Goal: Navigation & Orientation: Find specific page/section

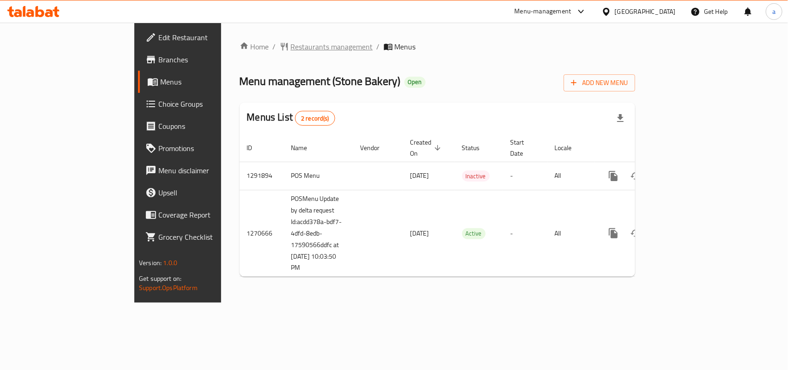
click at [291, 41] on span "Restaurants management" at bounding box center [332, 46] width 82 height 11
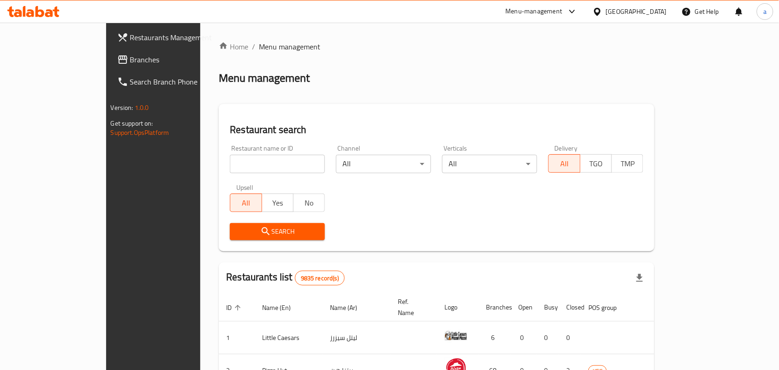
click at [230, 164] on input "search" at bounding box center [277, 164] width 95 height 18
paste input "689191"
type input "689191"
click button "Search" at bounding box center [277, 231] width 95 height 17
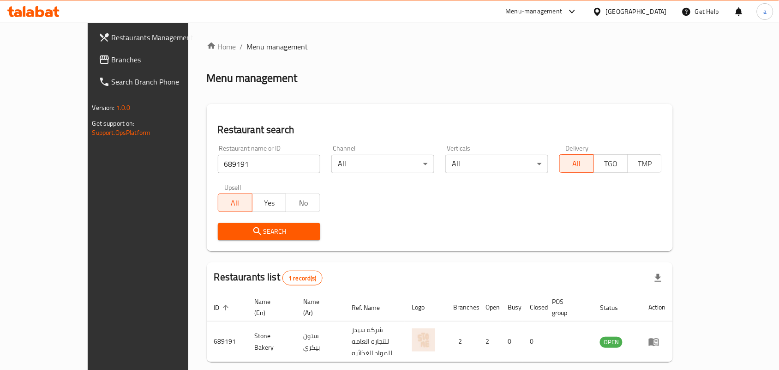
click at [112, 54] on span "Branches" at bounding box center [161, 59] width 99 height 11
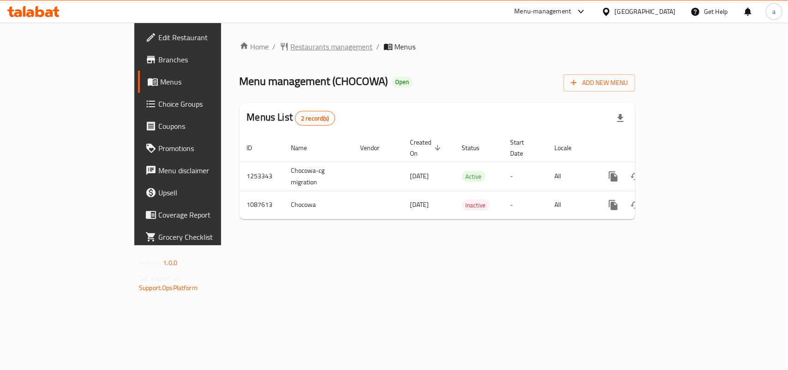
click at [291, 48] on span "Restaurants management" at bounding box center [332, 46] width 82 height 11
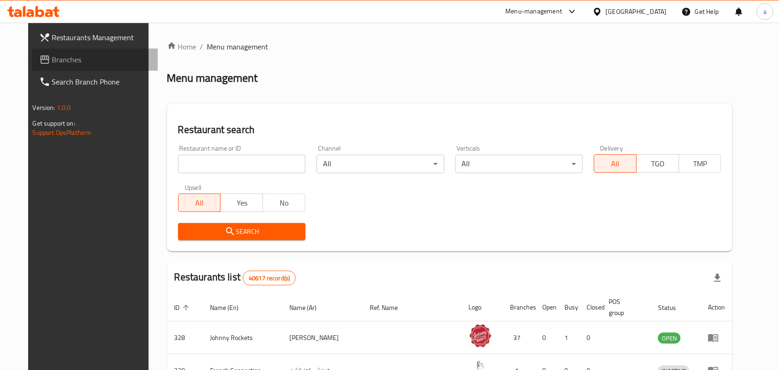
click at [52, 63] on span "Branches" at bounding box center [101, 59] width 99 height 11
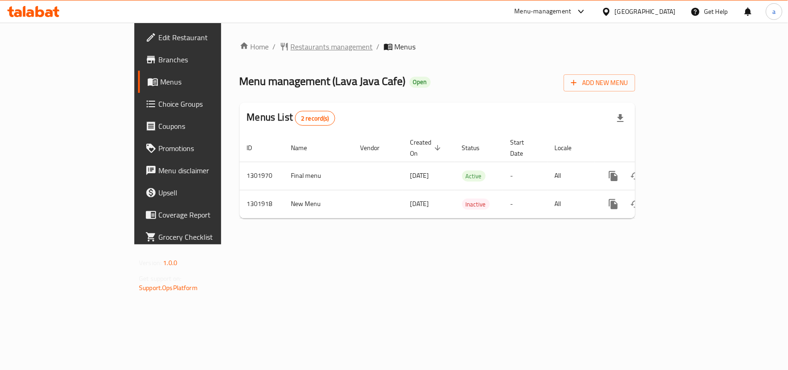
click at [291, 46] on span "Restaurants management" at bounding box center [332, 46] width 82 height 11
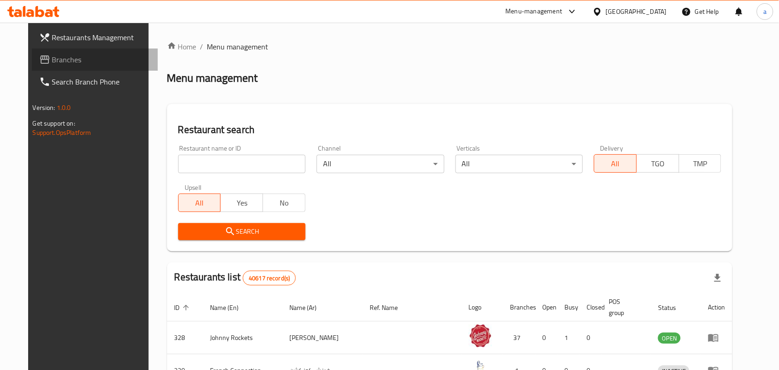
click at [46, 66] on link "Branches" at bounding box center [95, 59] width 126 height 22
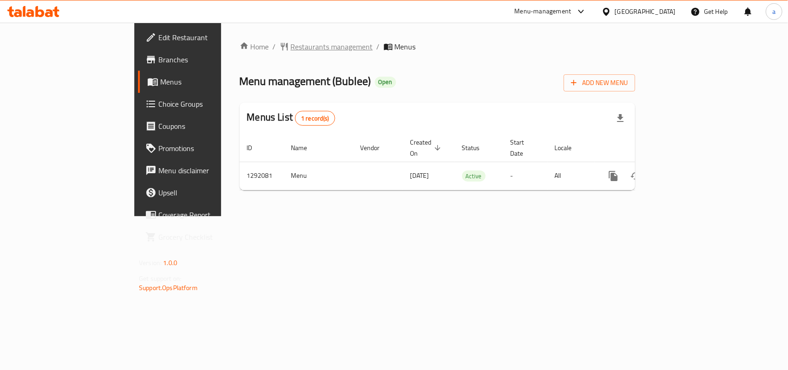
click at [291, 44] on span "Restaurants management" at bounding box center [332, 46] width 82 height 11
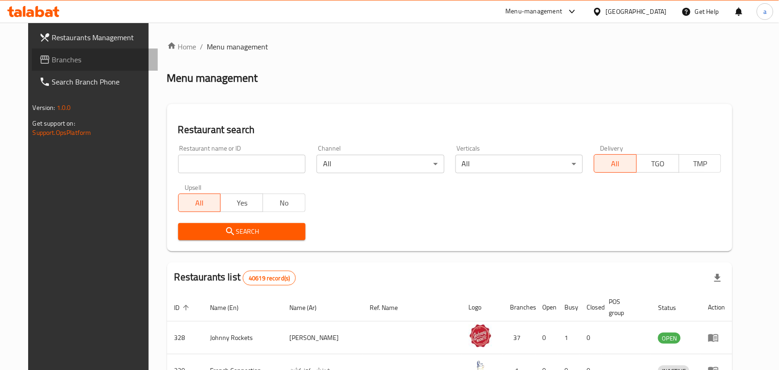
click at [93, 62] on span "Branches" at bounding box center [101, 59] width 99 height 11
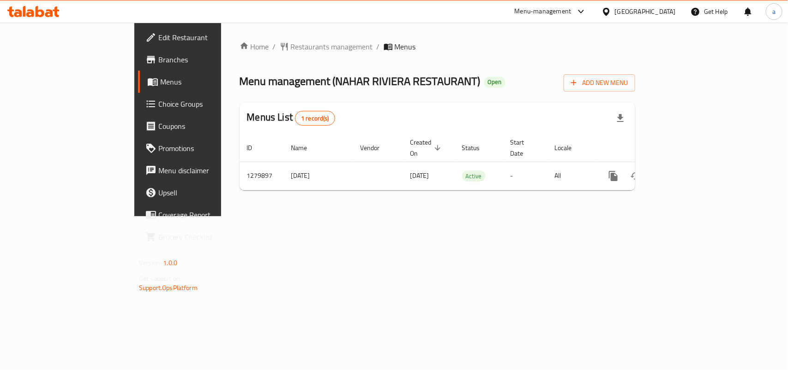
click at [248, 53] on div "Home / Restaurants management / Menus Menu management ( [PERSON_NAME] RIVIERA R…" at bounding box center [436, 119] width 395 height 156
click at [291, 46] on span "Restaurants management" at bounding box center [332, 46] width 82 height 11
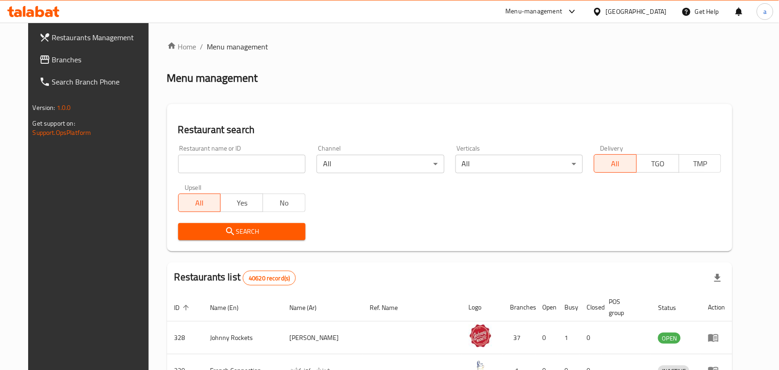
click at [54, 52] on link "Branches" at bounding box center [95, 59] width 126 height 22
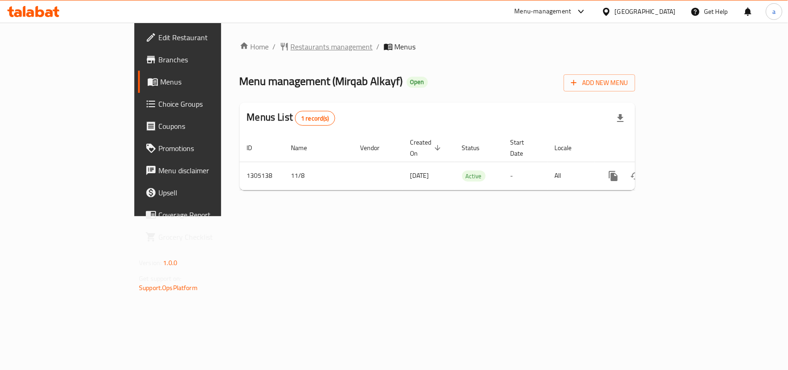
drag, startPoint x: 0, startPoint y: 0, endPoint x: 232, endPoint y: 48, distance: 236.5
click at [291, 48] on span "Restaurants management" at bounding box center [332, 46] width 82 height 11
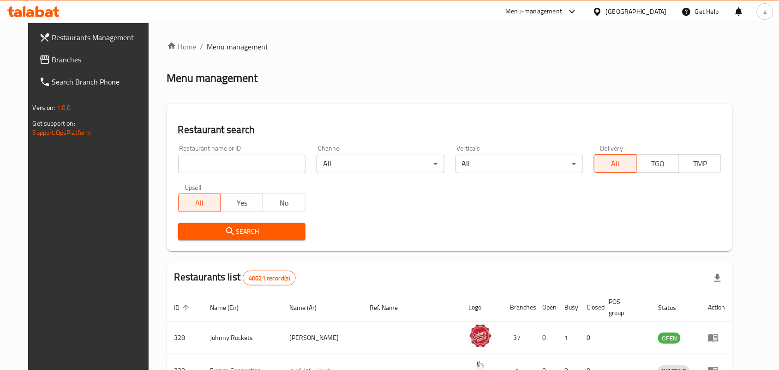
click at [53, 56] on span "Branches" at bounding box center [101, 59] width 99 height 11
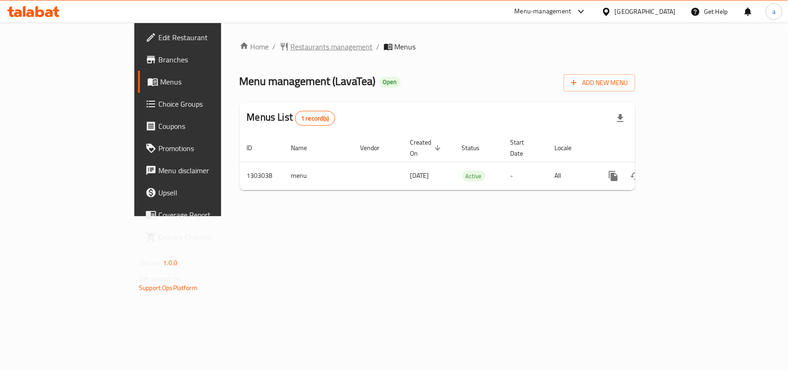
click at [291, 42] on span "Restaurants management" at bounding box center [332, 46] width 82 height 11
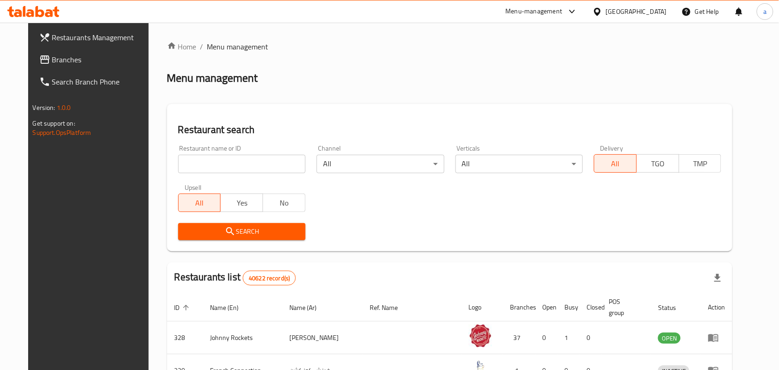
click at [75, 60] on div at bounding box center [389, 185] width 779 height 370
click at [75, 60] on span "Branches" at bounding box center [101, 59] width 99 height 11
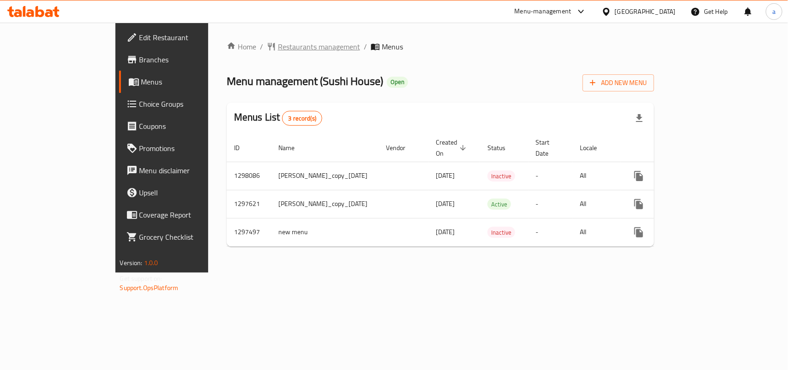
click at [278, 45] on span "Restaurants management" at bounding box center [319, 46] width 82 height 11
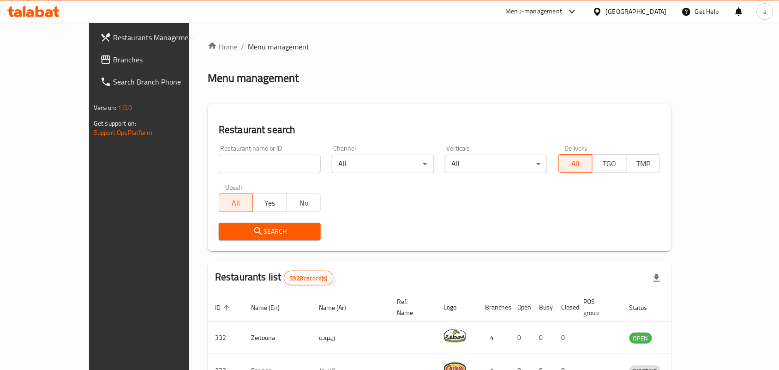
click at [113, 57] on span "Branches" at bounding box center [162, 59] width 99 height 11
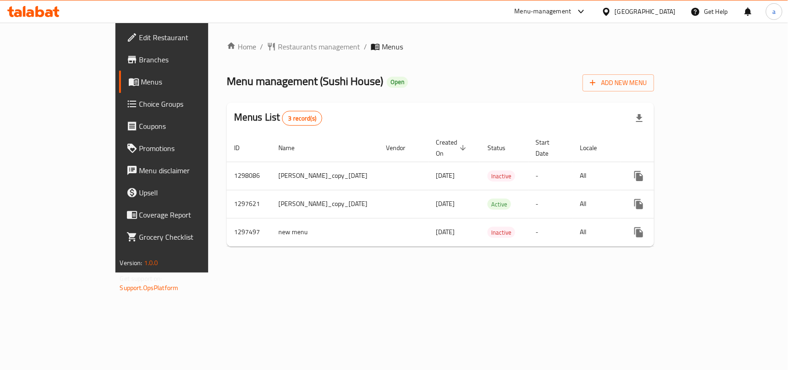
click at [278, 47] on span "Restaurants management" at bounding box center [319, 46] width 82 height 11
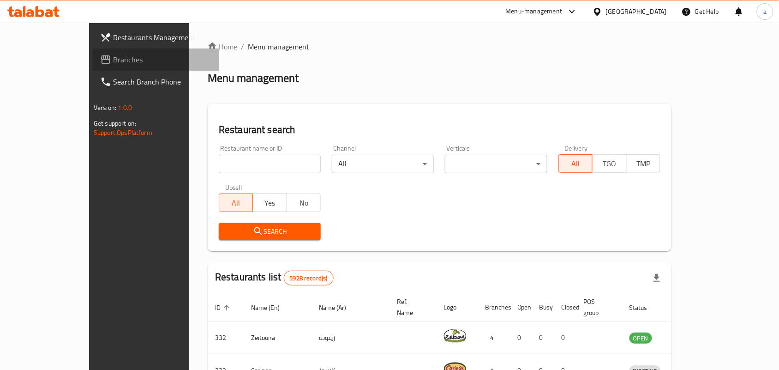
click at [113, 58] on span "Branches" at bounding box center [162, 59] width 99 height 11
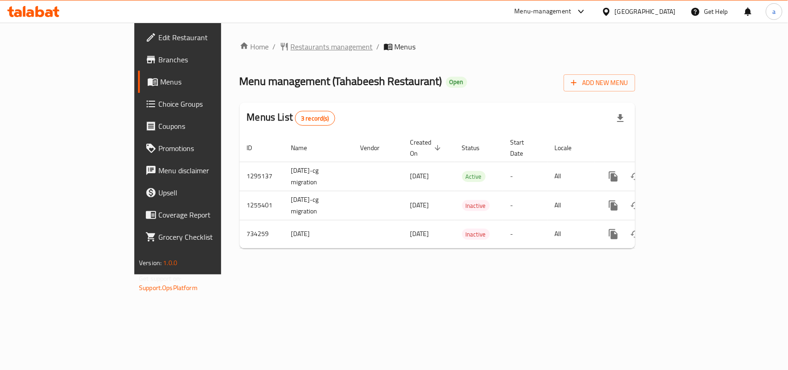
click at [291, 50] on span "Restaurants management" at bounding box center [332, 46] width 82 height 11
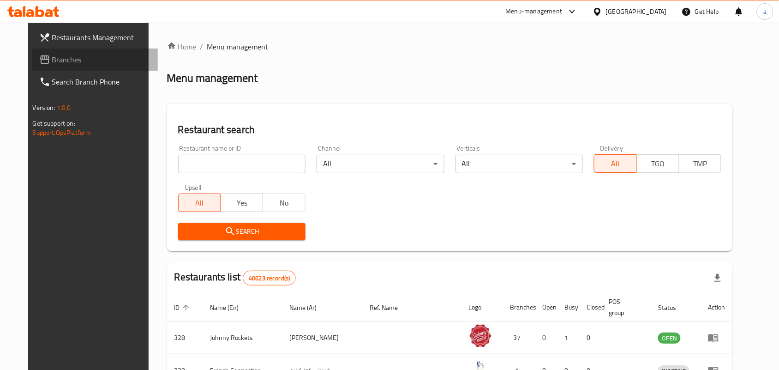
click at [69, 59] on span "Branches" at bounding box center [101, 59] width 99 height 11
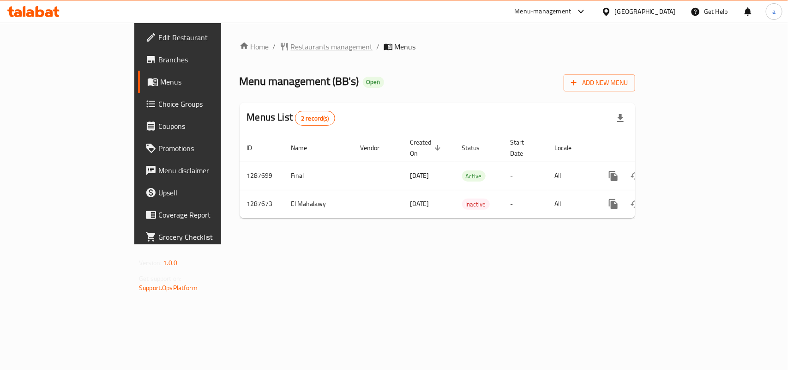
click at [291, 42] on span "Restaurants management" at bounding box center [332, 46] width 82 height 11
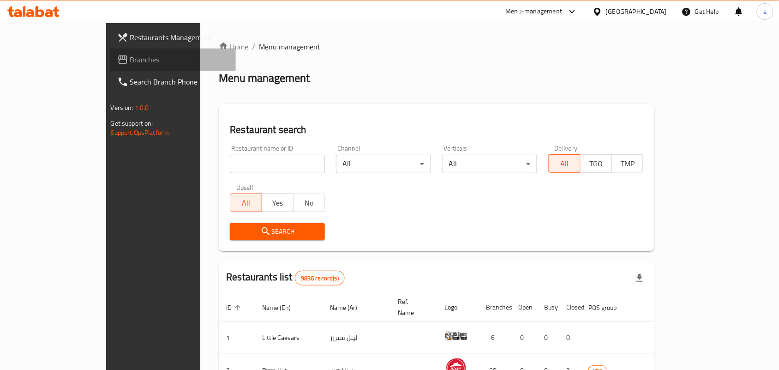
click at [130, 61] on span "Branches" at bounding box center [179, 59] width 99 height 11
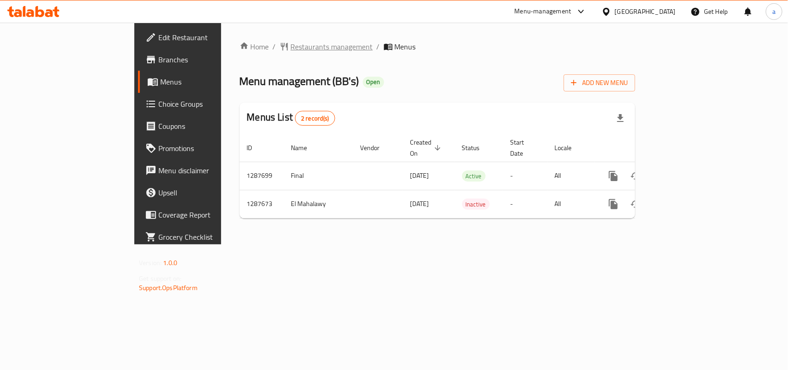
click at [291, 49] on span "Restaurants management" at bounding box center [332, 46] width 82 height 11
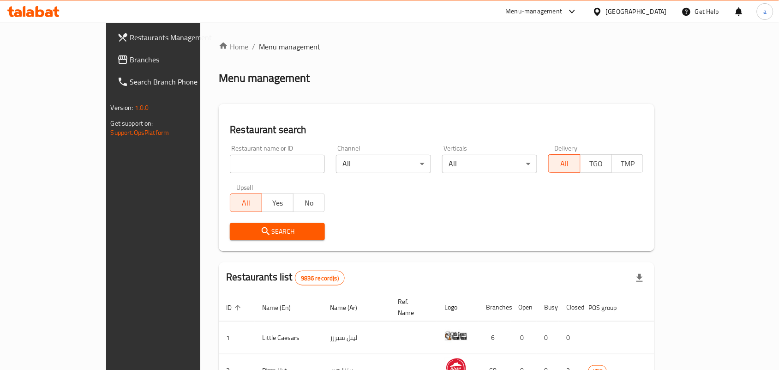
click at [230, 160] on input "search" at bounding box center [277, 164] width 95 height 18
paste input "696829"
type input "696829"
click button "Search" at bounding box center [277, 231] width 95 height 17
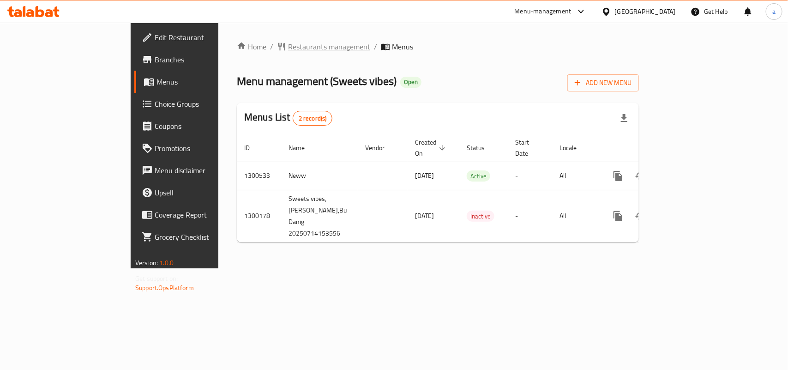
click at [288, 50] on span "Restaurants management" at bounding box center [329, 46] width 82 height 11
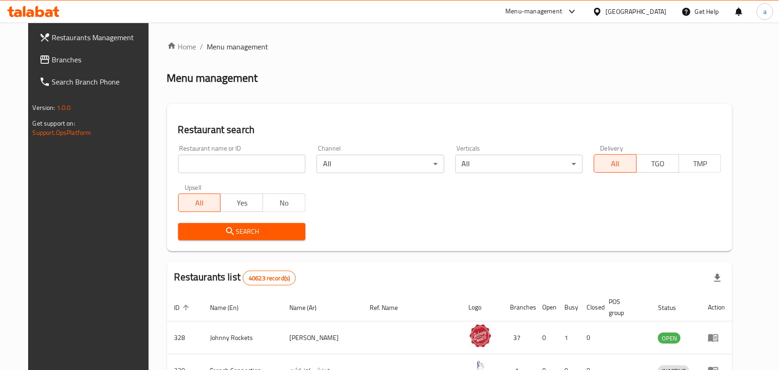
click at [52, 60] on span "Branches" at bounding box center [101, 59] width 99 height 11
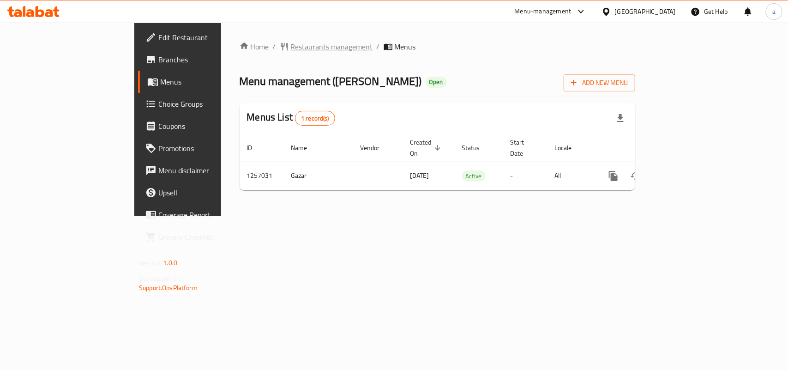
click at [291, 45] on span "Restaurants management" at bounding box center [332, 46] width 82 height 11
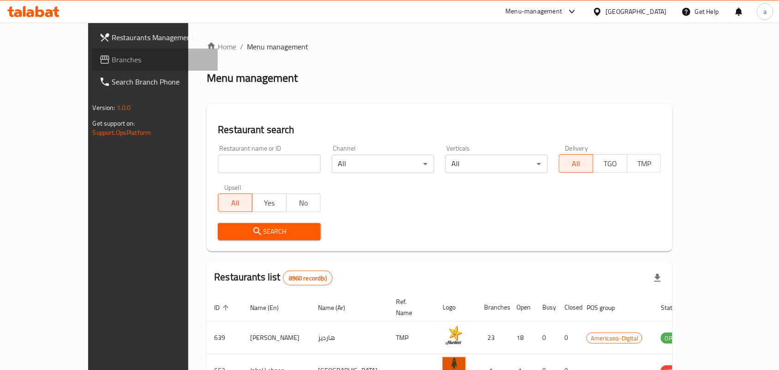
click at [112, 58] on span "Branches" at bounding box center [161, 59] width 99 height 11
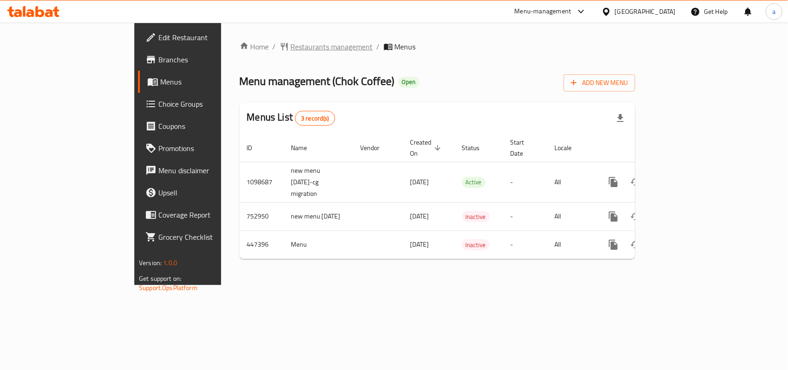
click at [291, 51] on span "Restaurants management" at bounding box center [332, 46] width 82 height 11
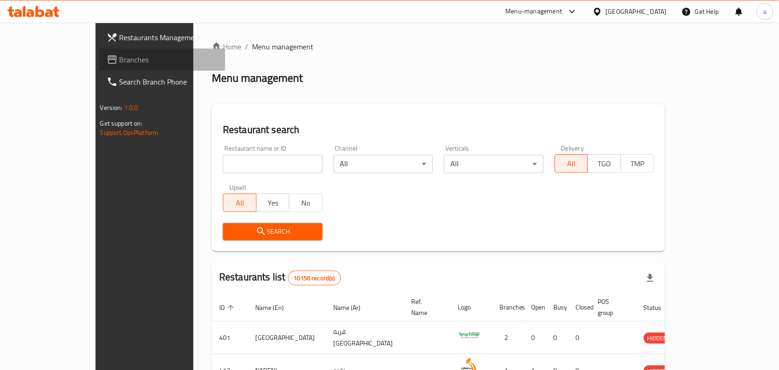
click at [120, 60] on span "Branches" at bounding box center [169, 59] width 99 height 11
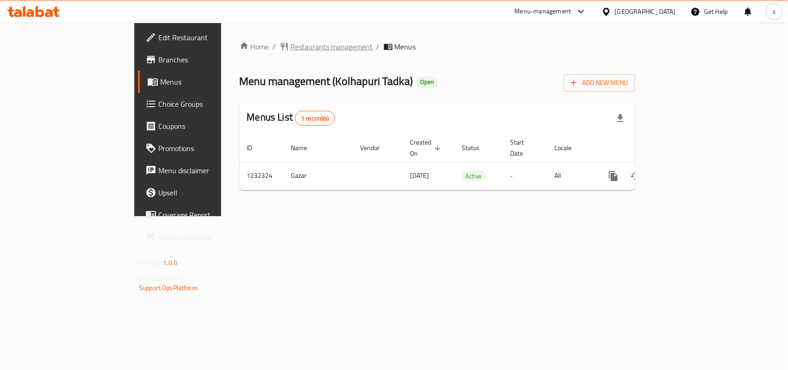
click at [291, 44] on span "Restaurants management" at bounding box center [332, 46] width 82 height 11
click at [291, 47] on span "Restaurants management" at bounding box center [332, 47] width 82 height 11
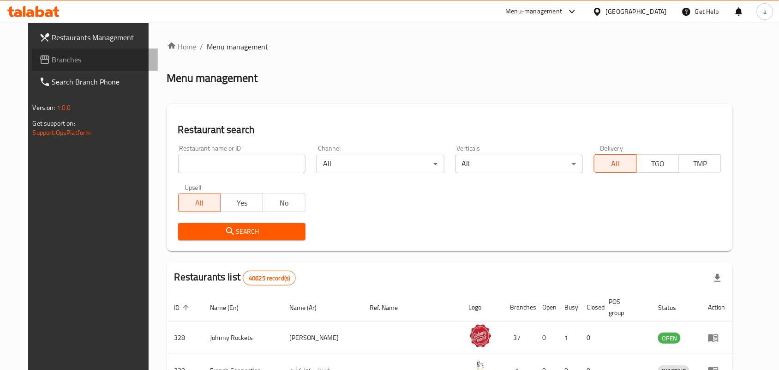
click at [58, 55] on span "Branches" at bounding box center [101, 59] width 99 height 11
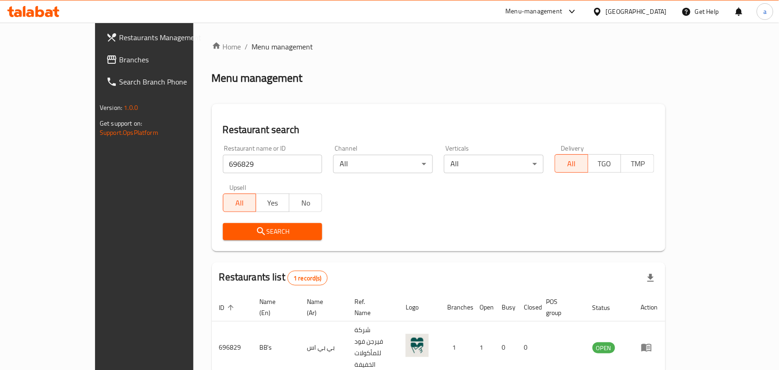
click at [119, 54] on span "Branches" at bounding box center [168, 59] width 99 height 11
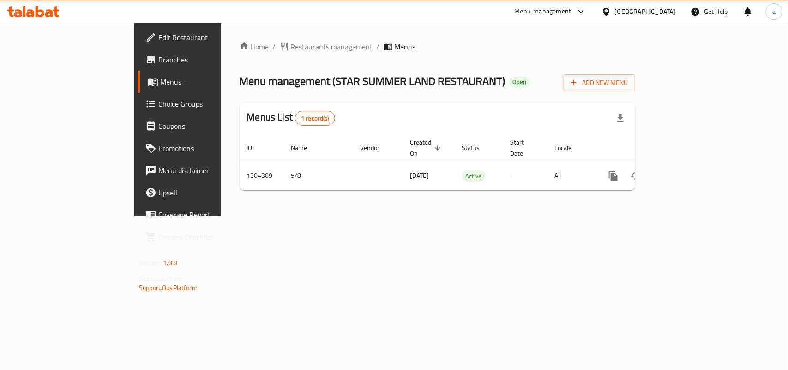
click at [291, 47] on span "Restaurants management" at bounding box center [332, 46] width 82 height 11
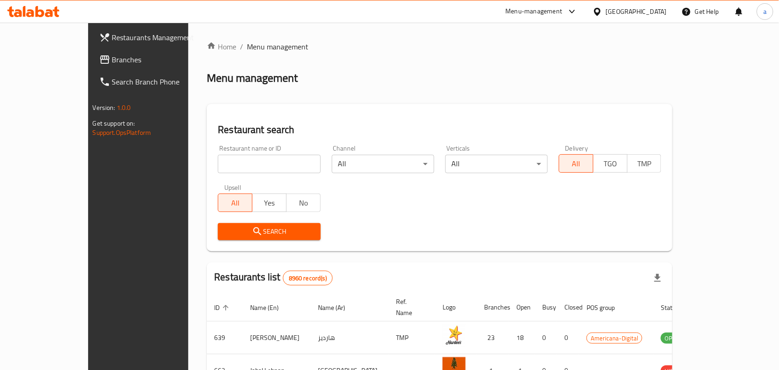
click at [112, 55] on span "Branches" at bounding box center [161, 59] width 99 height 11
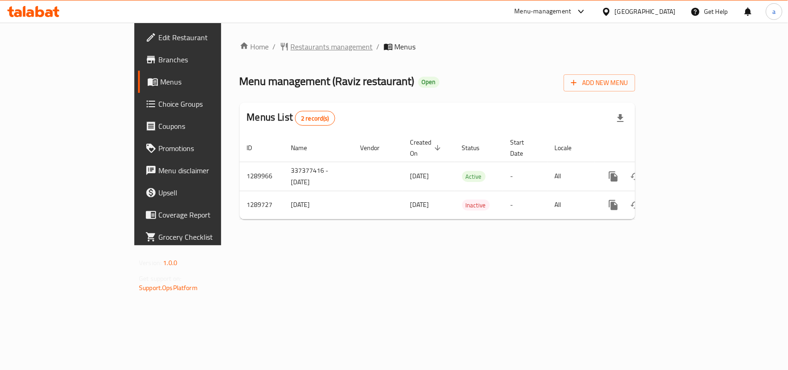
click at [291, 52] on span "Restaurants management" at bounding box center [332, 46] width 82 height 11
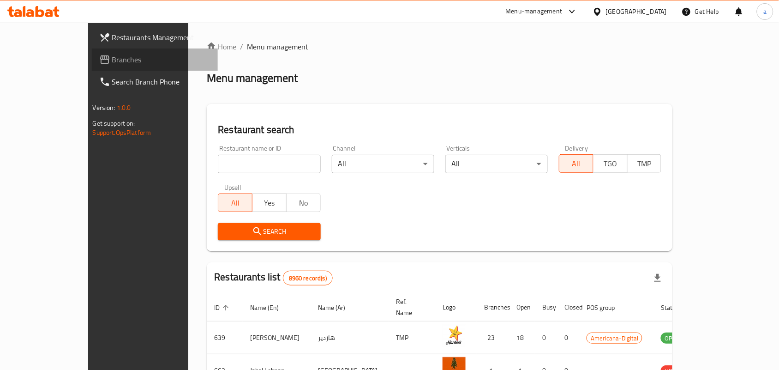
click at [112, 62] on span "Branches" at bounding box center [161, 59] width 99 height 11
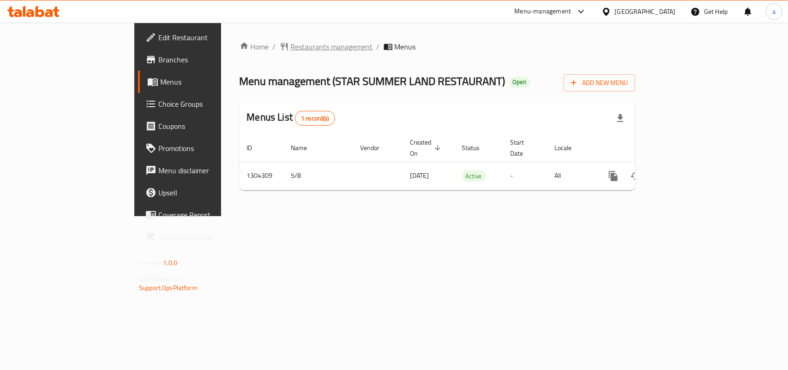
click at [291, 41] on span "Restaurants management" at bounding box center [332, 46] width 82 height 11
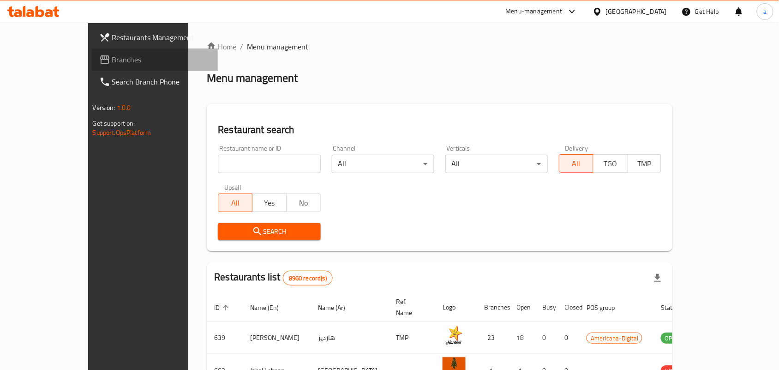
click at [112, 60] on span "Branches" at bounding box center [161, 59] width 99 height 11
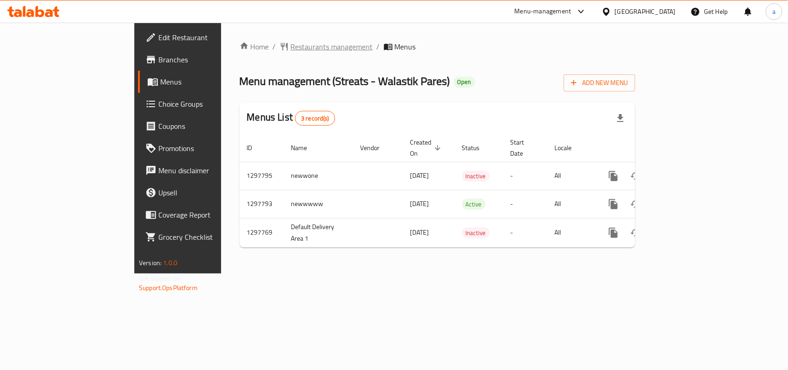
click at [291, 44] on span "Restaurants management" at bounding box center [332, 46] width 82 height 11
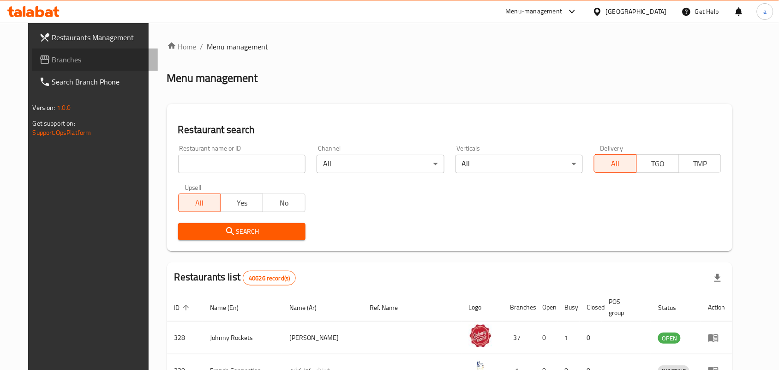
click at [61, 56] on span "Branches" at bounding box center [101, 59] width 99 height 11
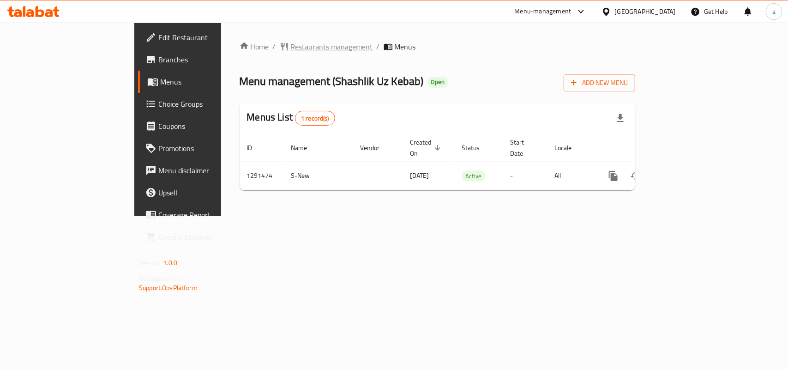
click at [291, 47] on span "Restaurants management" at bounding box center [332, 46] width 82 height 11
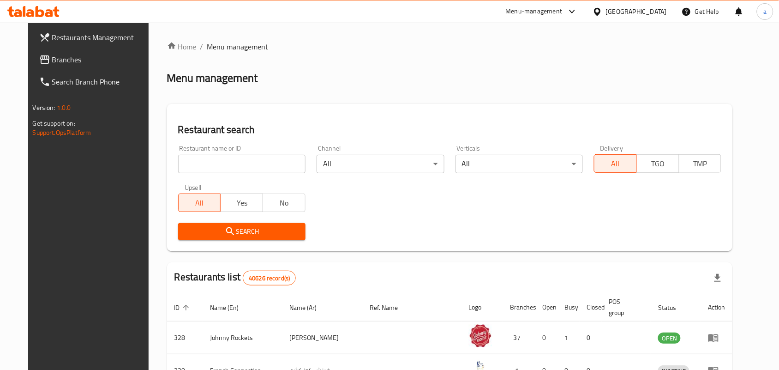
click at [58, 62] on span "Branches" at bounding box center [101, 59] width 99 height 11
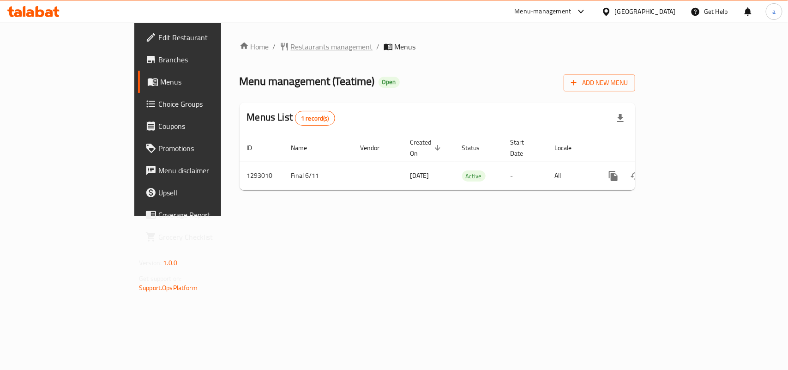
click at [291, 45] on span "Restaurants management" at bounding box center [332, 46] width 82 height 11
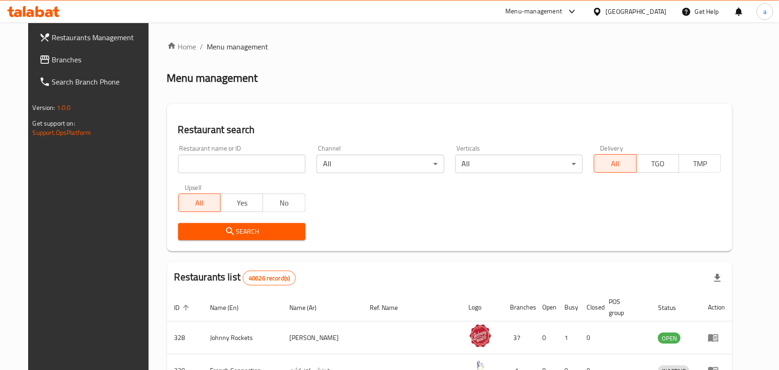
click at [52, 60] on span "Branches" at bounding box center [101, 59] width 99 height 11
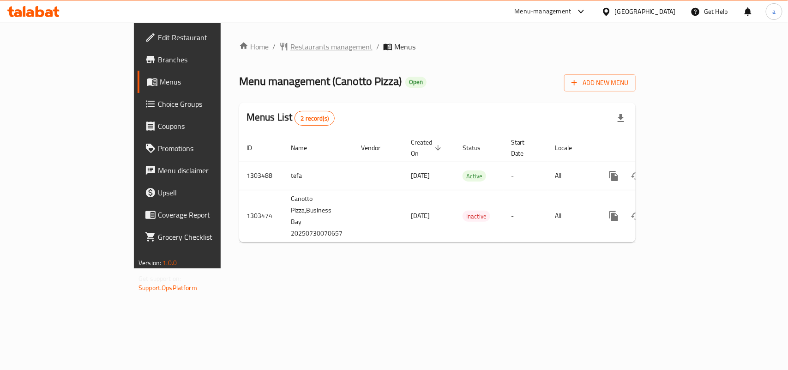
click at [290, 47] on span "Restaurants management" at bounding box center [331, 46] width 82 height 11
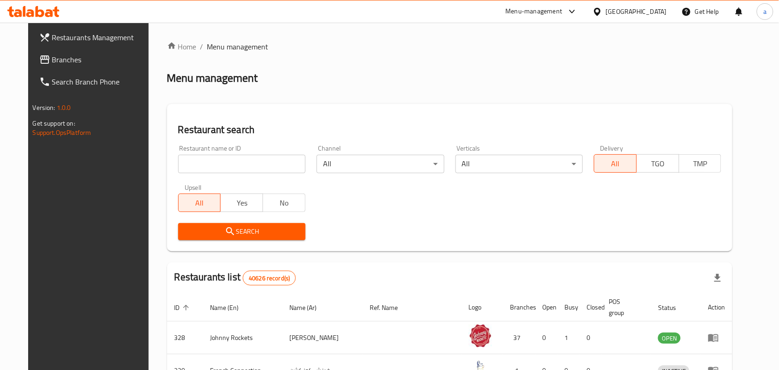
click at [56, 64] on span "Branches" at bounding box center [101, 59] width 99 height 11
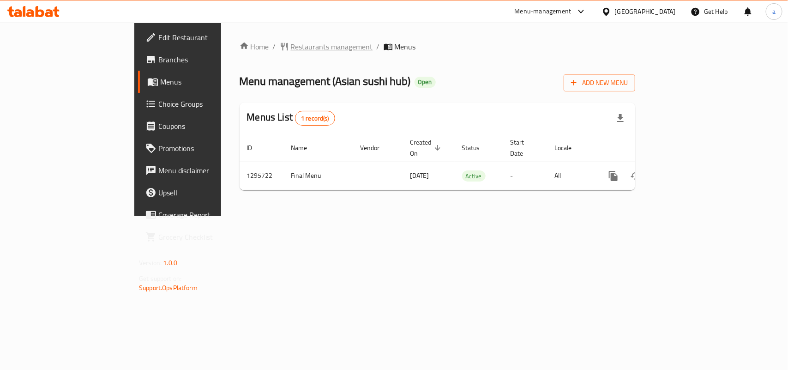
click at [291, 48] on span "Restaurants management" at bounding box center [332, 46] width 82 height 11
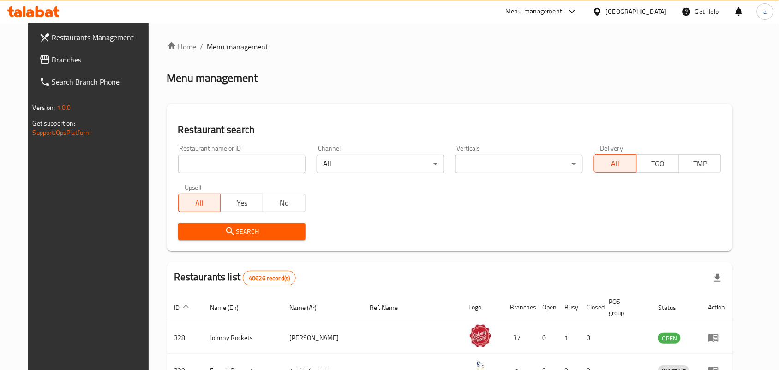
click at [52, 58] on span "Branches" at bounding box center [101, 59] width 99 height 11
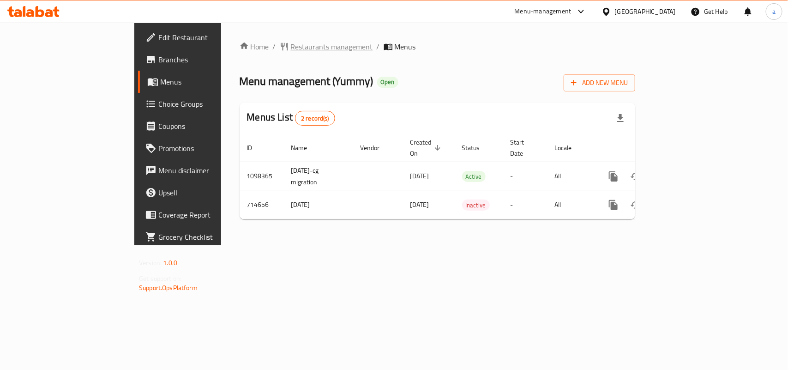
click at [291, 44] on span "Restaurants management" at bounding box center [332, 46] width 82 height 11
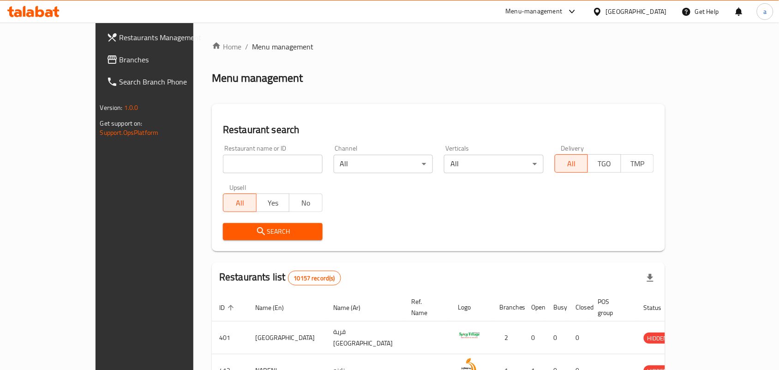
click at [120, 58] on span "Branches" at bounding box center [169, 59] width 99 height 11
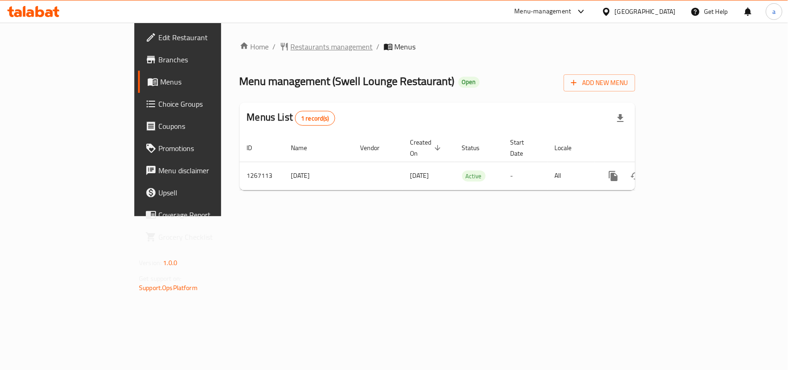
click at [291, 48] on span "Restaurants management" at bounding box center [332, 46] width 82 height 11
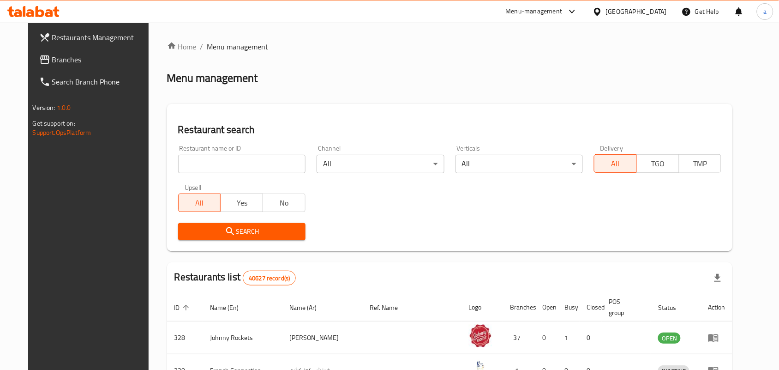
click at [53, 54] on span "Branches" at bounding box center [101, 59] width 99 height 11
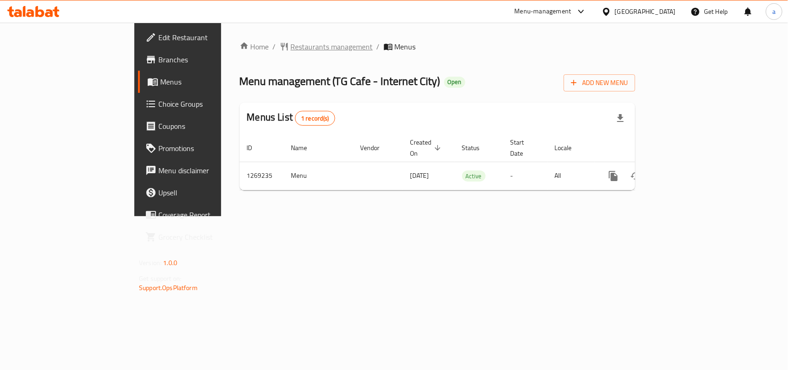
click at [291, 44] on span "Restaurants management" at bounding box center [332, 46] width 82 height 11
click at [291, 42] on span "Restaurants management" at bounding box center [332, 47] width 82 height 11
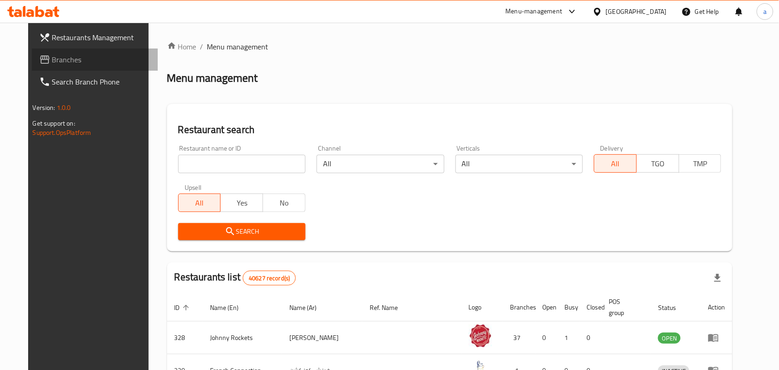
click at [38, 51] on link "Branches" at bounding box center [95, 59] width 126 height 22
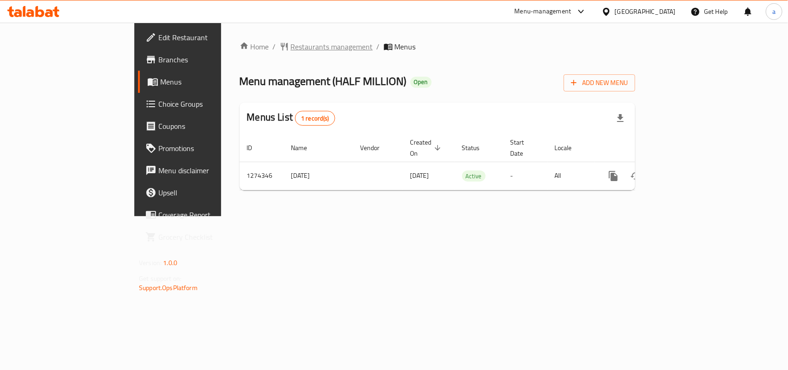
click at [291, 45] on span "Restaurants management" at bounding box center [332, 46] width 82 height 11
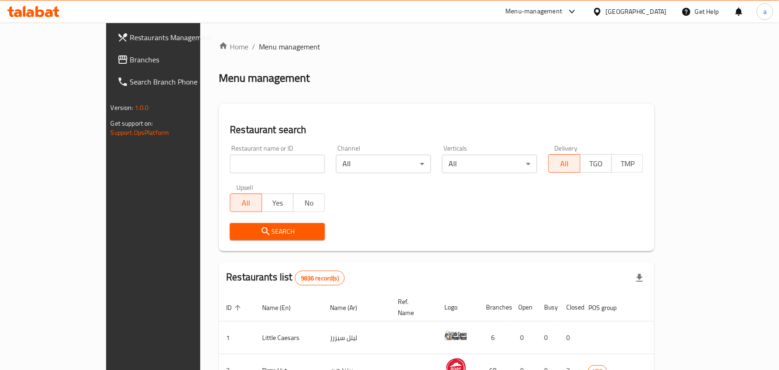
click at [130, 60] on span "Branches" at bounding box center [179, 59] width 99 height 11
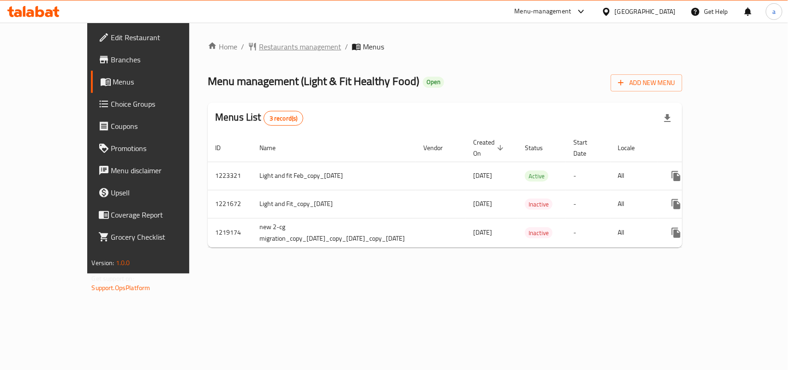
click at [259, 49] on span "Restaurants management" at bounding box center [300, 46] width 82 height 11
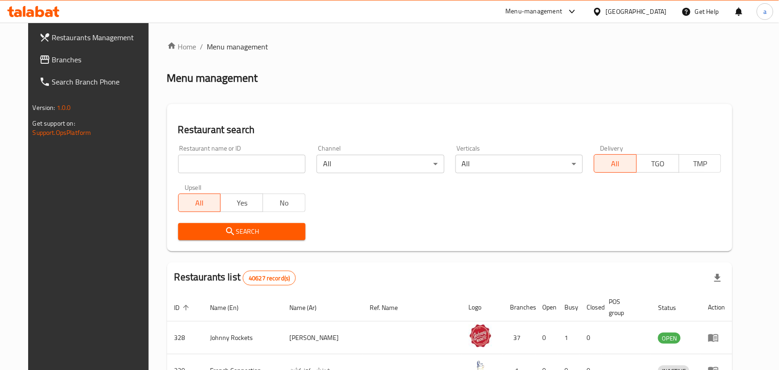
drag, startPoint x: 73, startPoint y: 55, endPoint x: 68, endPoint y: 65, distance: 10.3
click at [73, 55] on span "Branches" at bounding box center [101, 59] width 99 height 11
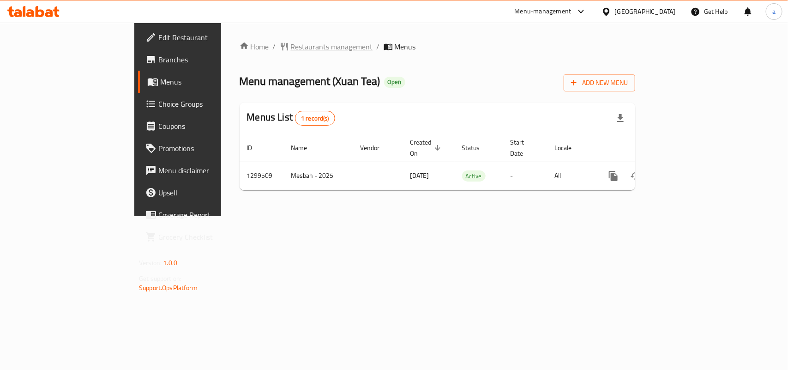
click at [291, 49] on span "Restaurants management" at bounding box center [332, 46] width 82 height 11
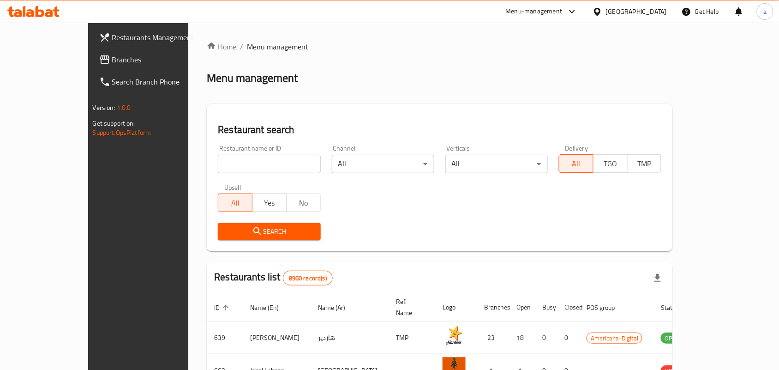
click at [112, 58] on span "Branches" at bounding box center [161, 59] width 99 height 11
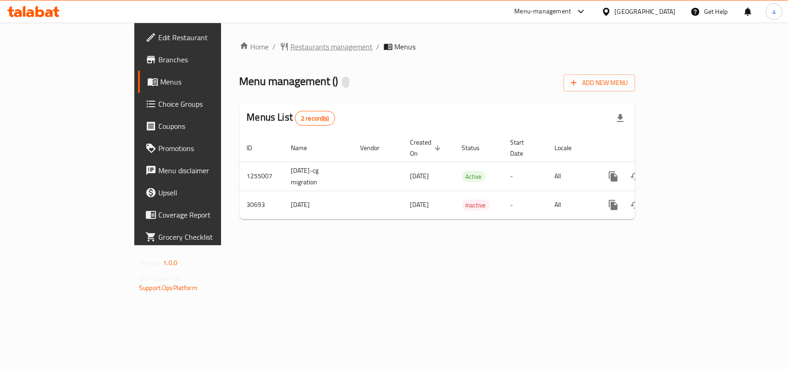
click at [291, 49] on span "Restaurants management" at bounding box center [332, 46] width 82 height 11
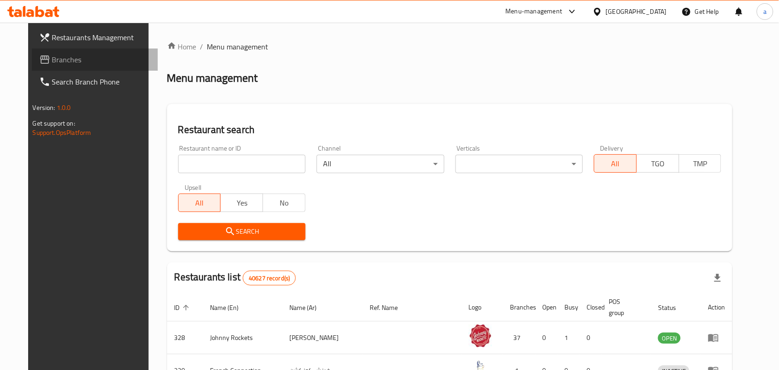
click at [52, 59] on span "Branches" at bounding box center [101, 59] width 99 height 11
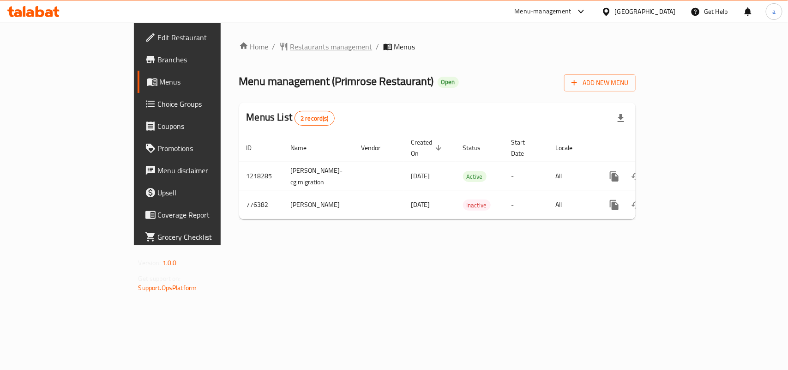
click at [290, 42] on span "Restaurants management" at bounding box center [331, 46] width 82 height 11
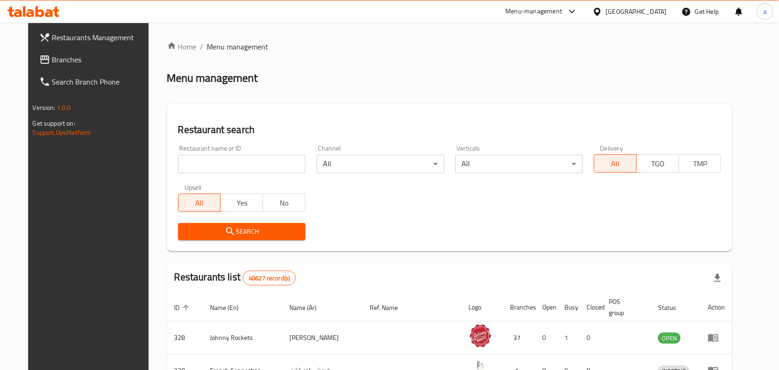
click at [72, 59] on span "Branches" at bounding box center [101, 59] width 99 height 11
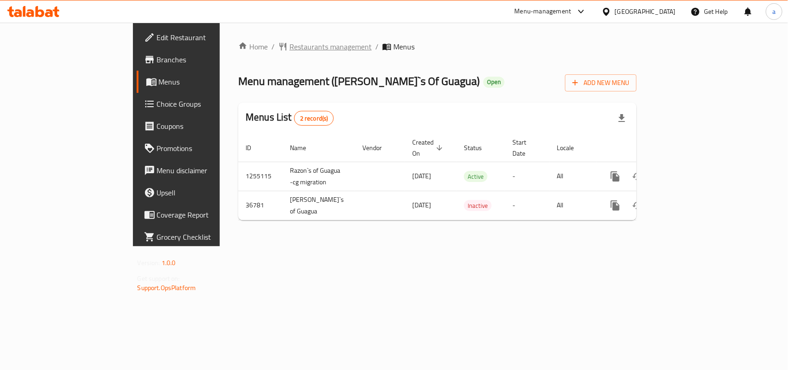
click at [289, 47] on span "Restaurants management" at bounding box center [330, 46] width 82 height 11
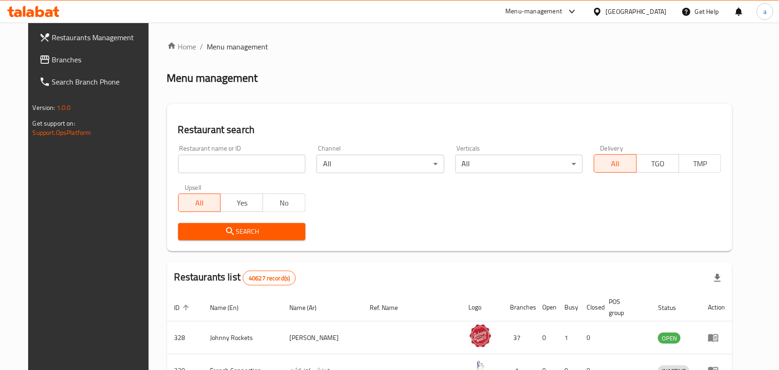
click at [52, 65] on span "Branches" at bounding box center [101, 59] width 99 height 11
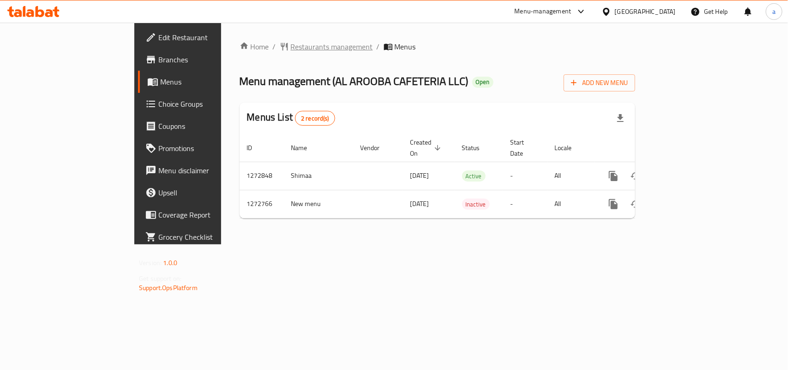
click at [291, 47] on span "Restaurants management" at bounding box center [332, 46] width 82 height 11
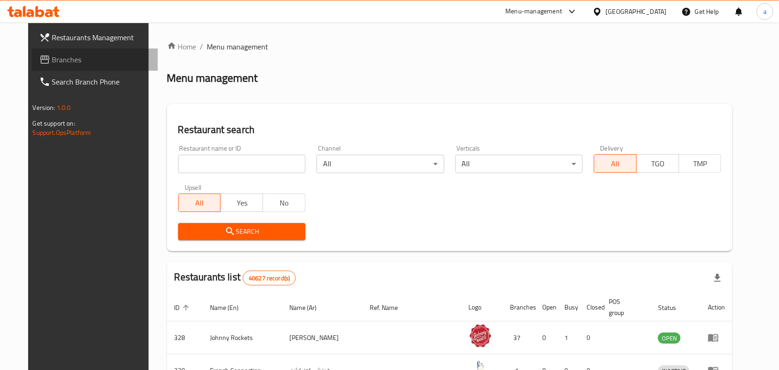
click at [75, 62] on span "Branches" at bounding box center [101, 59] width 99 height 11
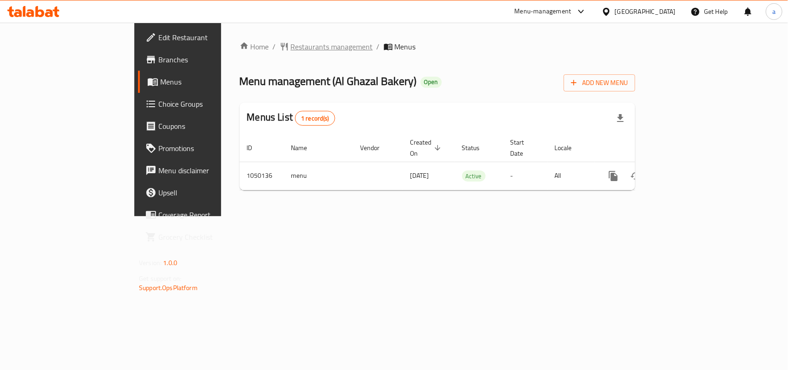
click at [291, 46] on span "Restaurants management" at bounding box center [332, 46] width 82 height 11
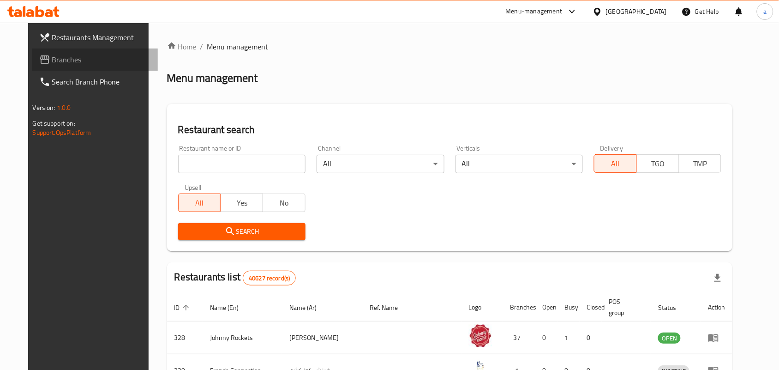
click at [90, 60] on span "Branches" at bounding box center [101, 59] width 99 height 11
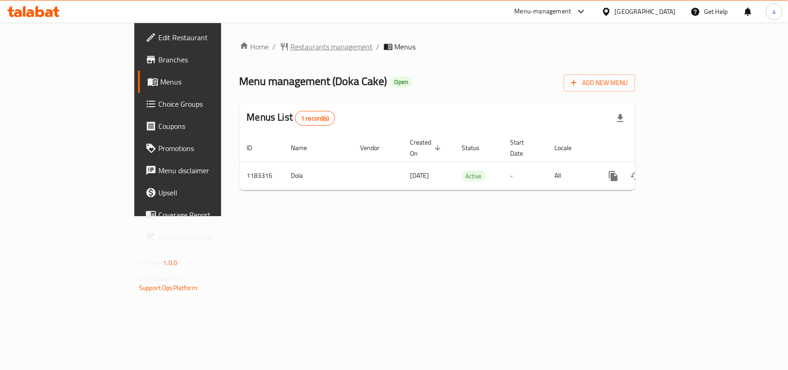
click at [291, 48] on span "Restaurants management" at bounding box center [332, 46] width 82 height 11
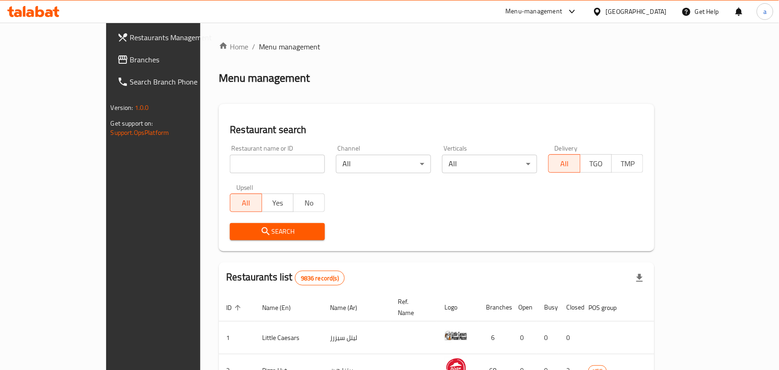
click at [130, 58] on span "Branches" at bounding box center [179, 59] width 99 height 11
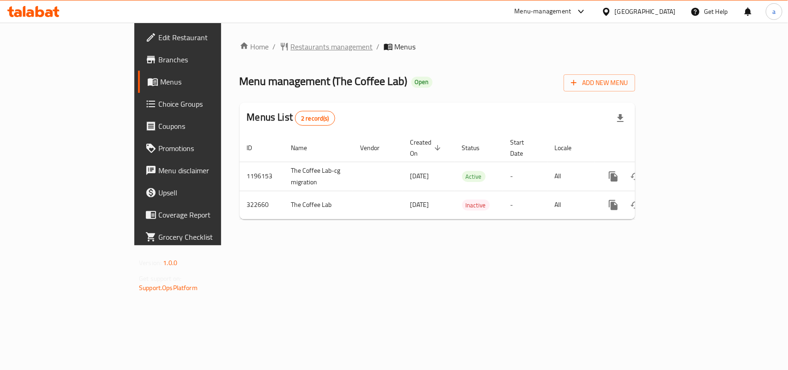
click at [291, 43] on span "Restaurants management" at bounding box center [332, 46] width 82 height 11
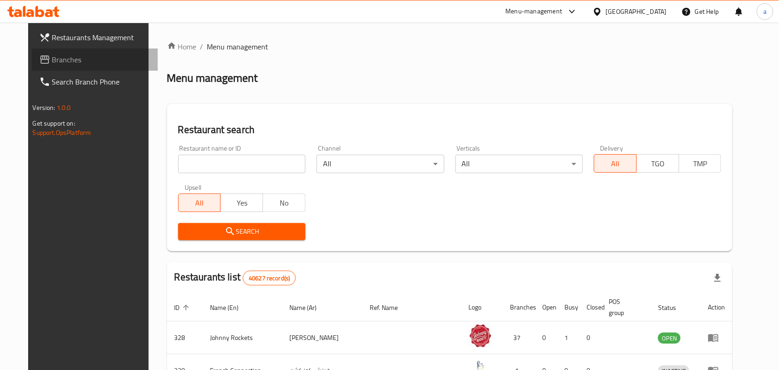
click at [52, 58] on span "Branches" at bounding box center [101, 59] width 99 height 11
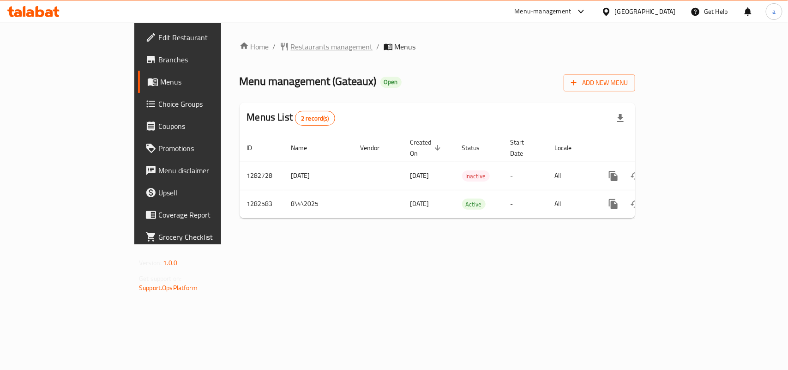
click at [291, 43] on span "Restaurants management" at bounding box center [332, 46] width 82 height 11
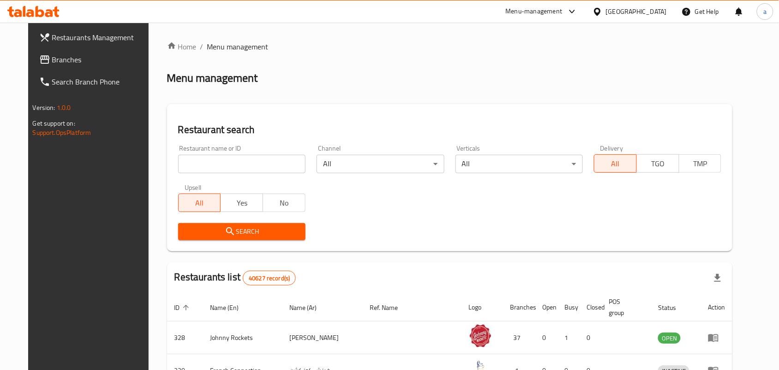
click at [52, 59] on span "Branches" at bounding box center [101, 59] width 99 height 11
